Goal: Check status: Check status

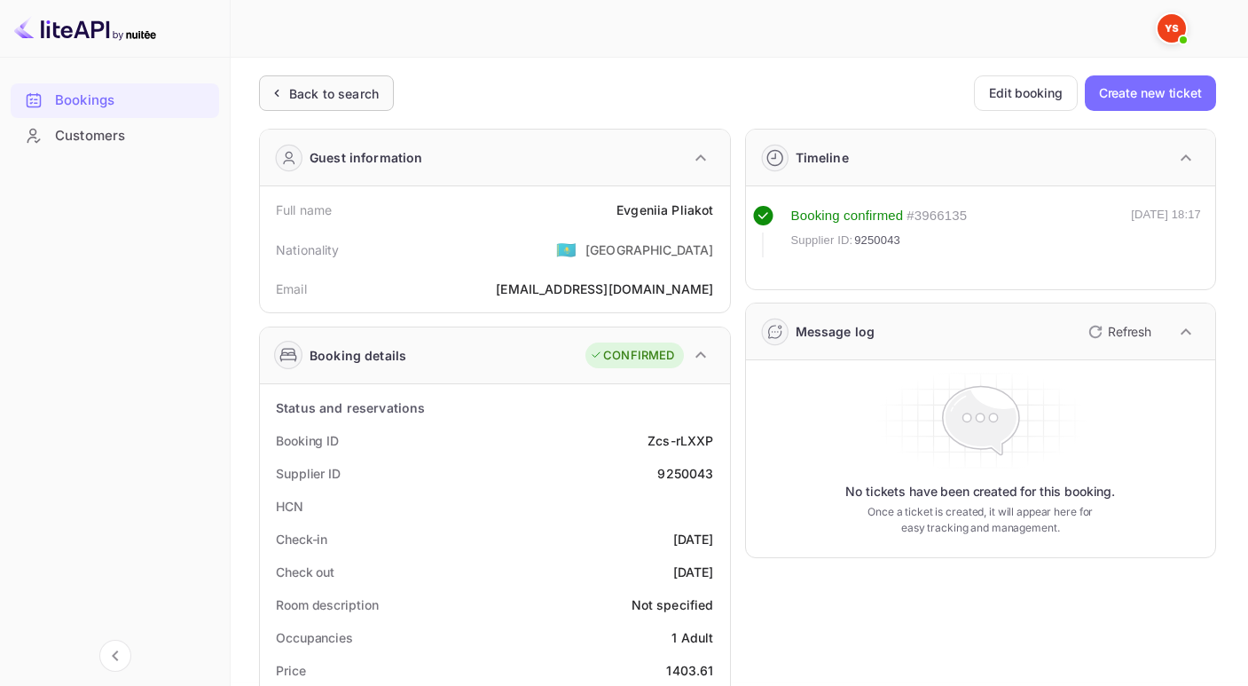
click at [354, 85] on div "Back to search" at bounding box center [334, 93] width 90 height 19
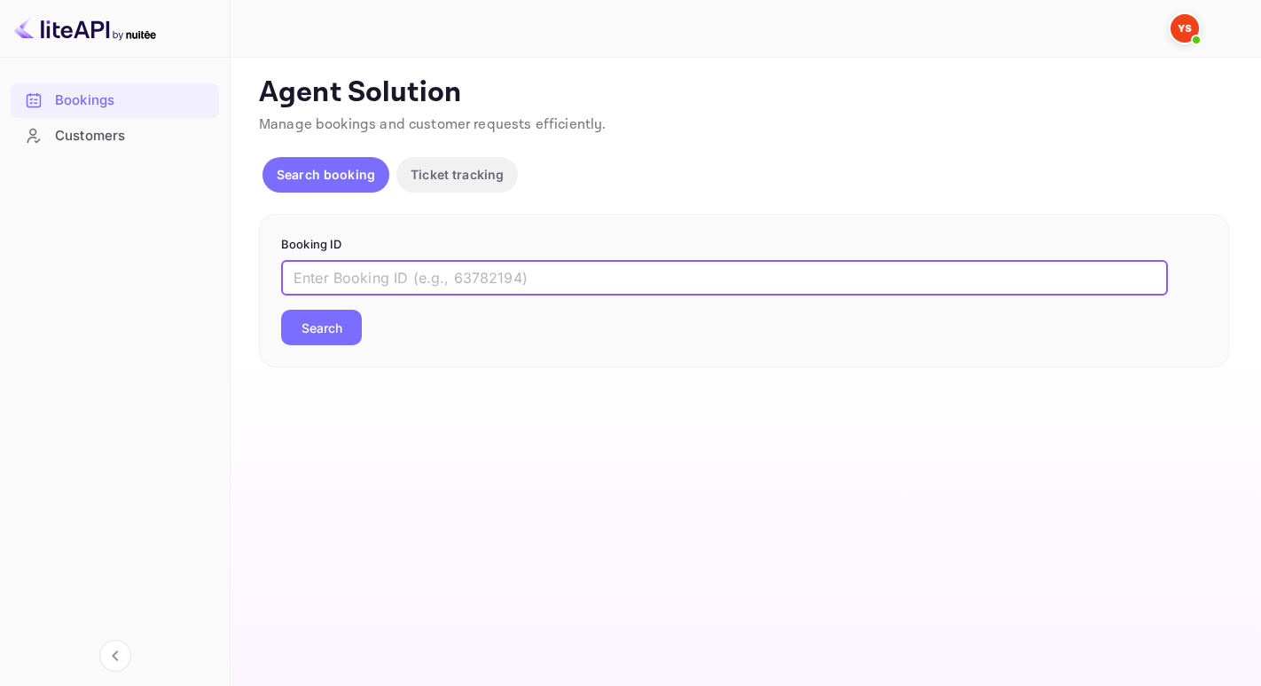
click at [350, 286] on input "text" at bounding box center [724, 277] width 887 height 35
paste input "8898698"
type input "8898698"
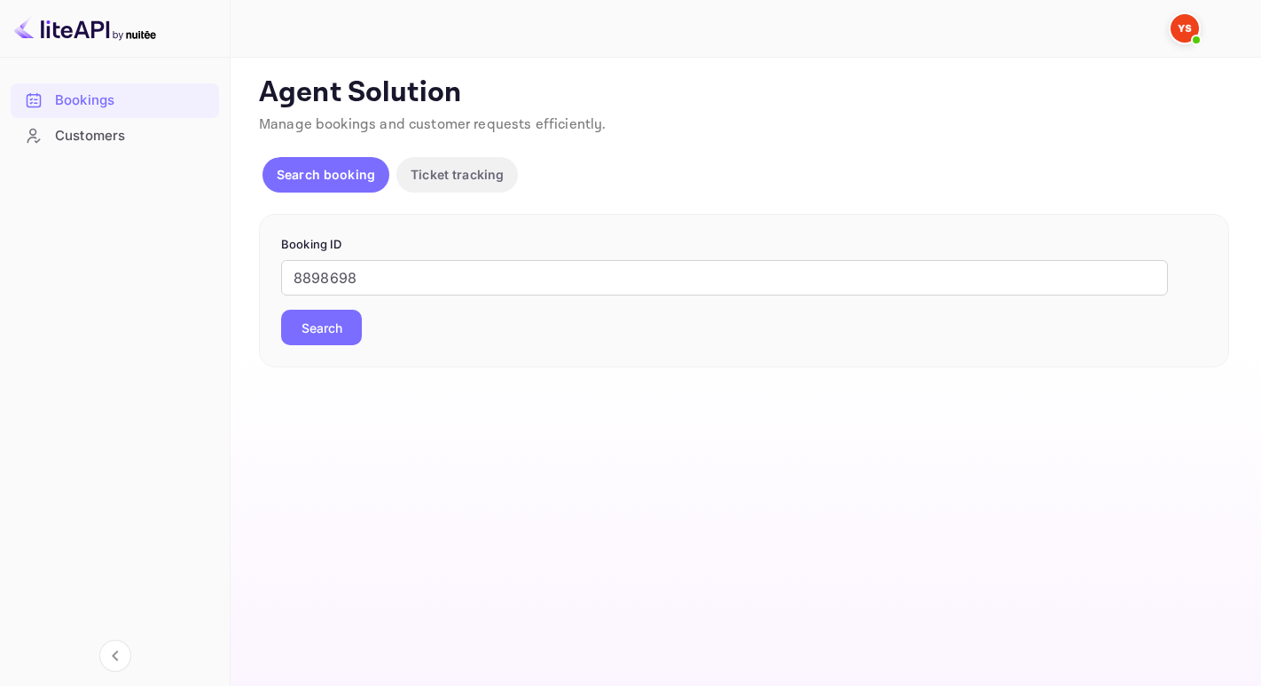
click at [338, 332] on button "Search" at bounding box center [321, 327] width 81 height 35
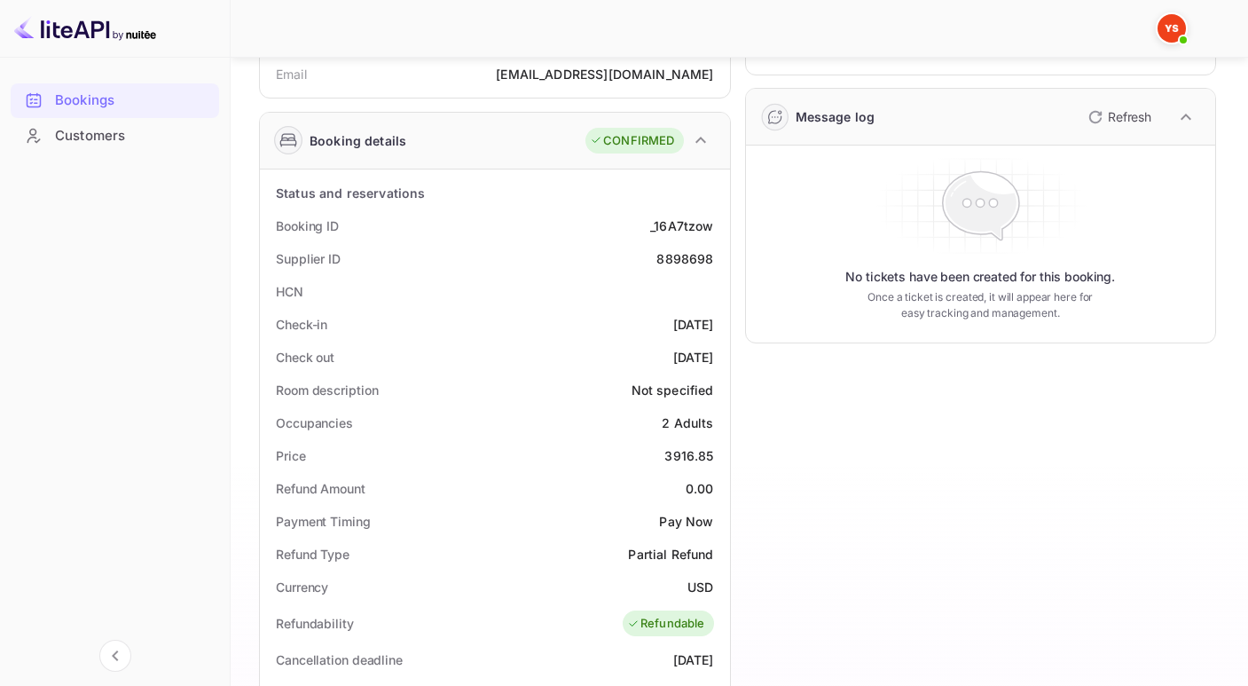
scroll to position [216, 0]
drag, startPoint x: 655, startPoint y: 259, endPoint x: 719, endPoint y: 257, distance: 64.8
click at [719, 257] on div "Supplier ID 8898698" at bounding box center [495, 257] width 456 height 33
copy div "8898698"
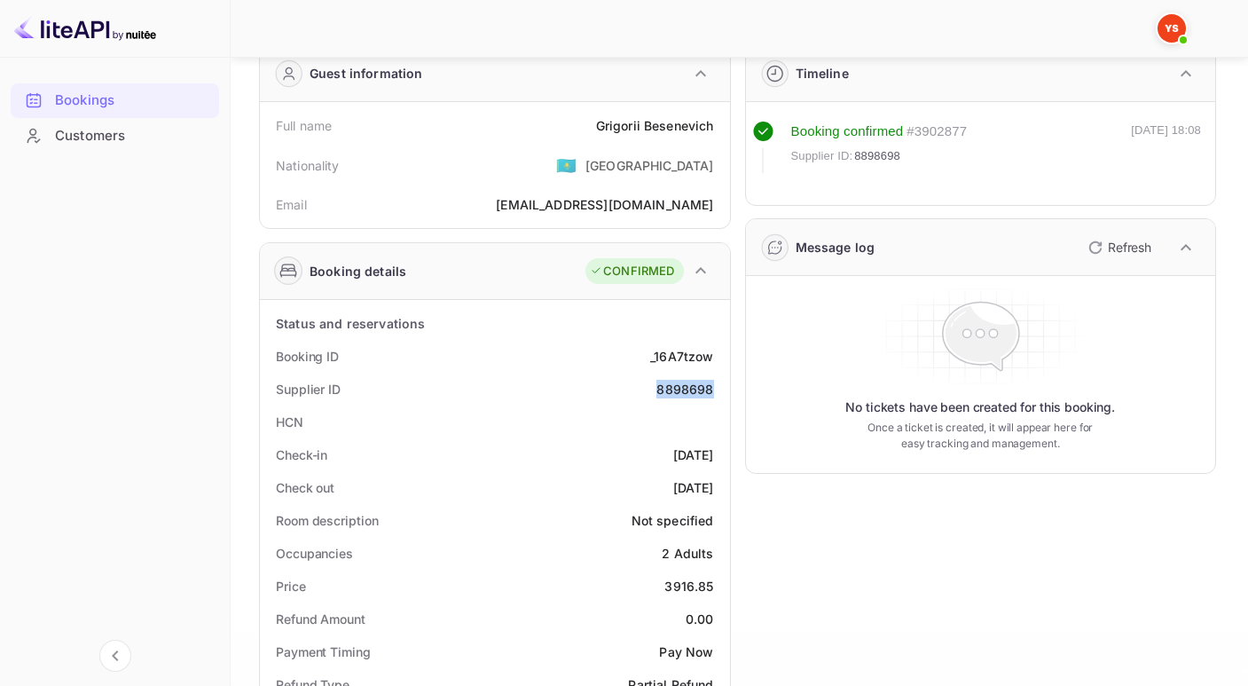
scroll to position [0, 0]
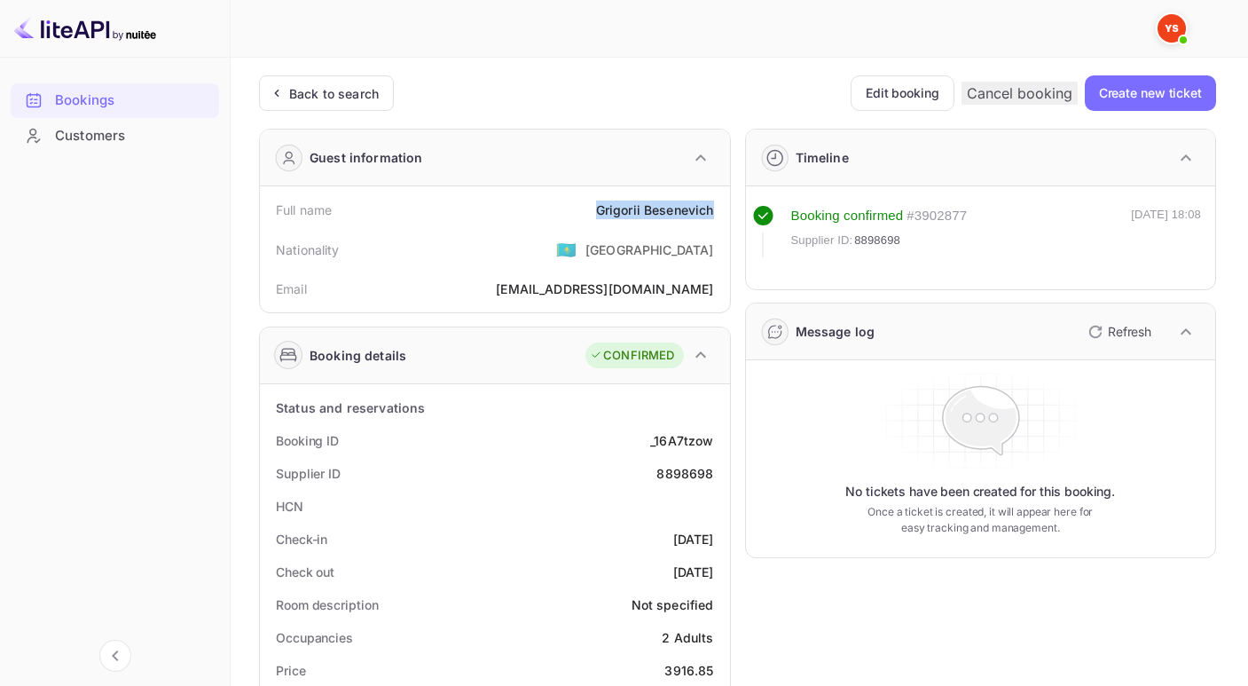
drag, startPoint x: 593, startPoint y: 212, endPoint x: 721, endPoint y: 210, distance: 127.8
click at [721, 210] on div "Full name [PERSON_NAME]" at bounding box center [495, 209] width 456 height 33
copy div "[PERSON_NAME]"
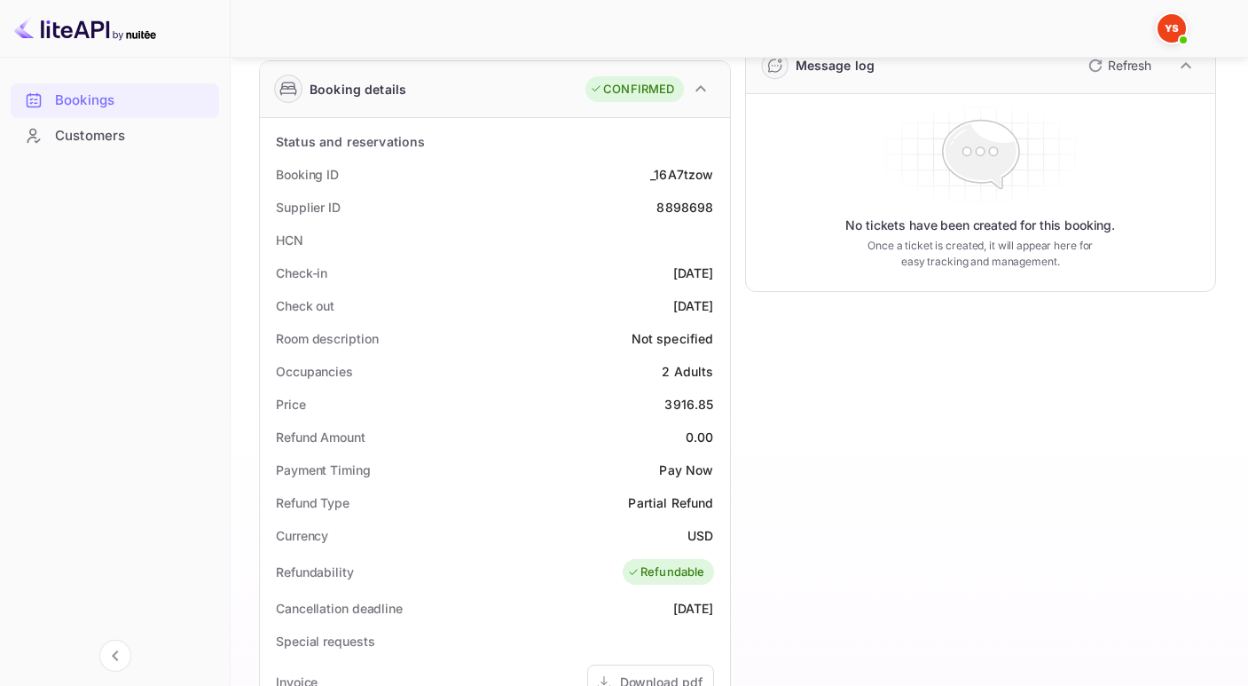
scroll to position [265, 0]
drag, startPoint x: 658, startPoint y: 405, endPoint x: 722, endPoint y: 404, distance: 63.9
click at [722, 404] on div "Status and reservations Booking ID _16A7tzow Supplier ID 8898698 HCN Check-in […" at bounding box center [495, 608] width 470 height 978
copy div "3916.85"
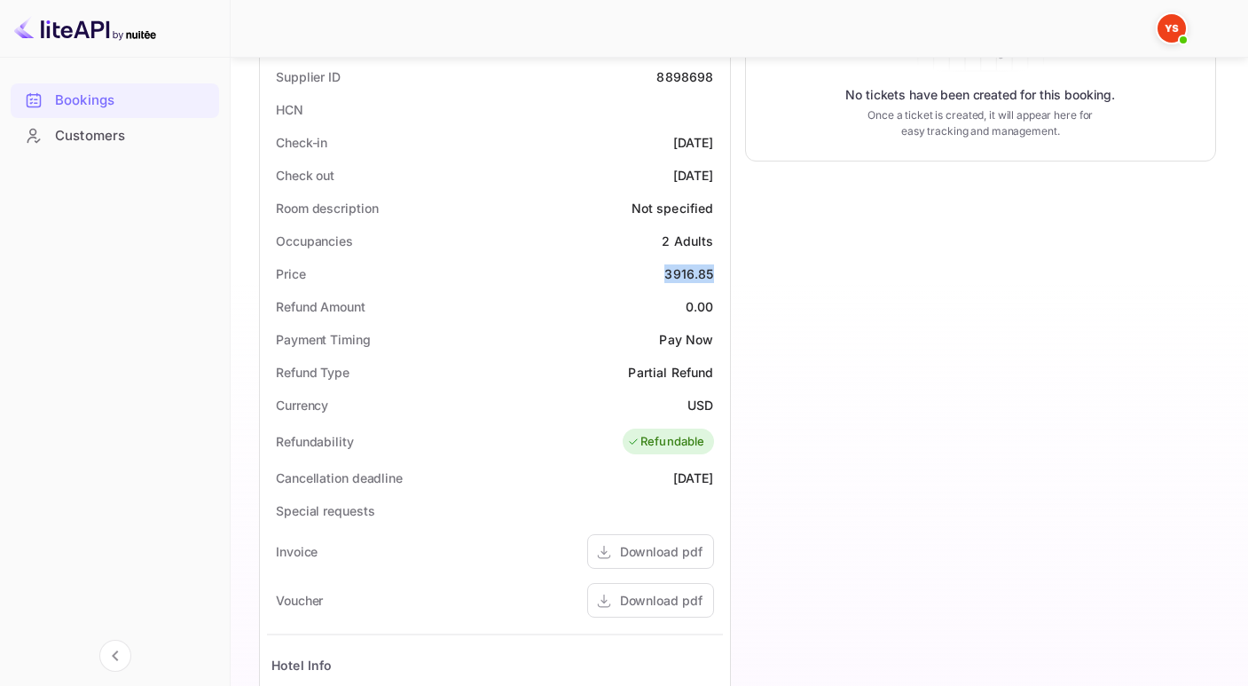
scroll to position [405, 0]
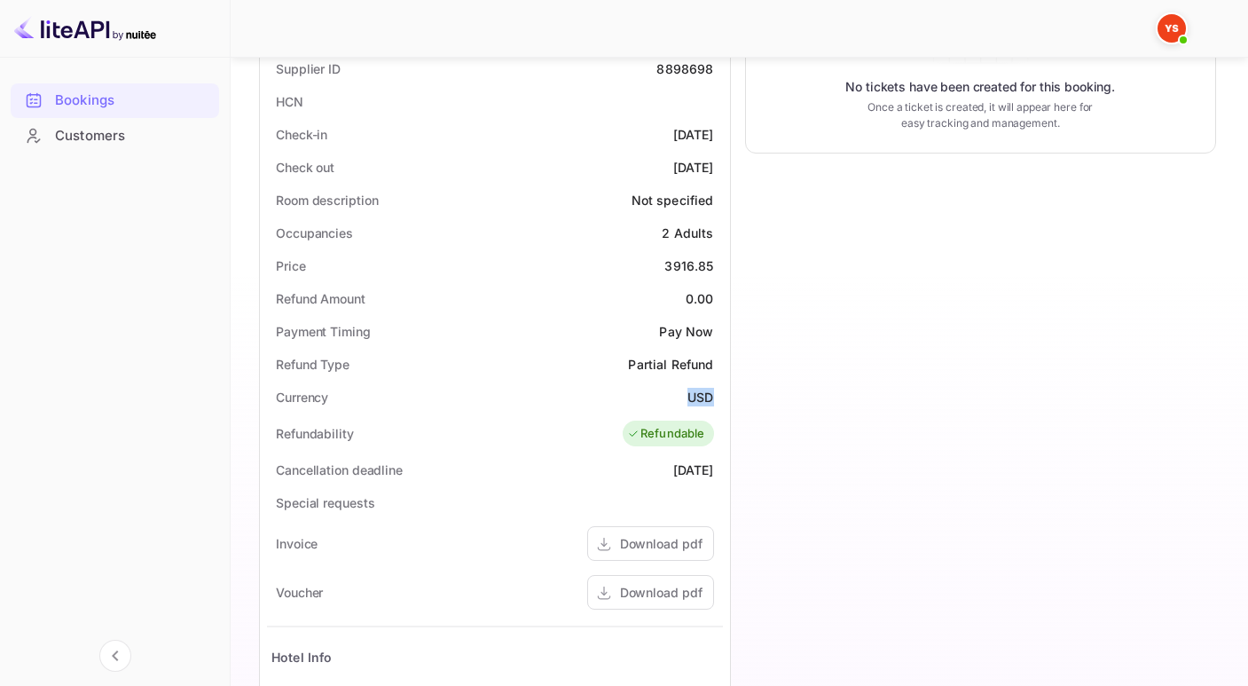
drag, startPoint x: 676, startPoint y: 396, endPoint x: 722, endPoint y: 397, distance: 46.2
click at [722, 397] on div "Status and reservations Booking ID _16A7tzow Supplier ID 8898698 HCN Check-in […" at bounding box center [495, 469] width 470 height 978
copy div "USD"
